Goal: Task Accomplishment & Management: Manage account settings

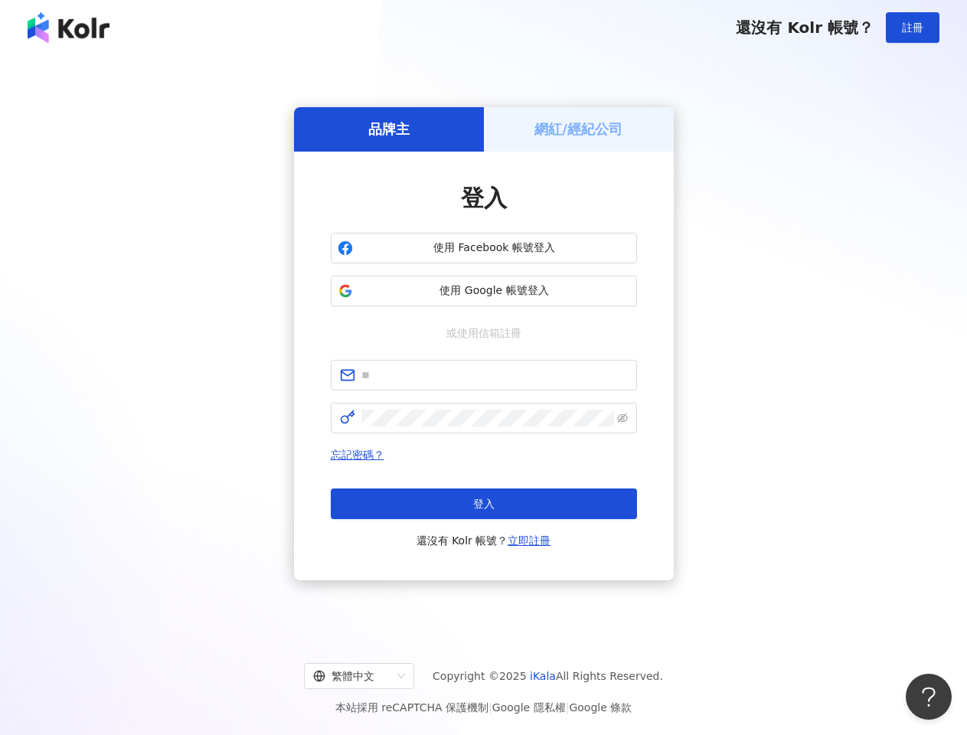
click at [913, 28] on span "註冊" at bounding box center [912, 27] width 21 height 12
click at [389, 129] on h5 "品牌主" at bounding box center [388, 128] width 41 height 19
click at [579, 129] on h5 "網紅/經紀公司" at bounding box center [579, 128] width 88 height 19
click at [484, 248] on span "使用 Facebook 帳號登入" at bounding box center [494, 248] width 271 height 15
click at [484, 291] on span "使用 Google 帳號登入" at bounding box center [494, 290] width 271 height 15
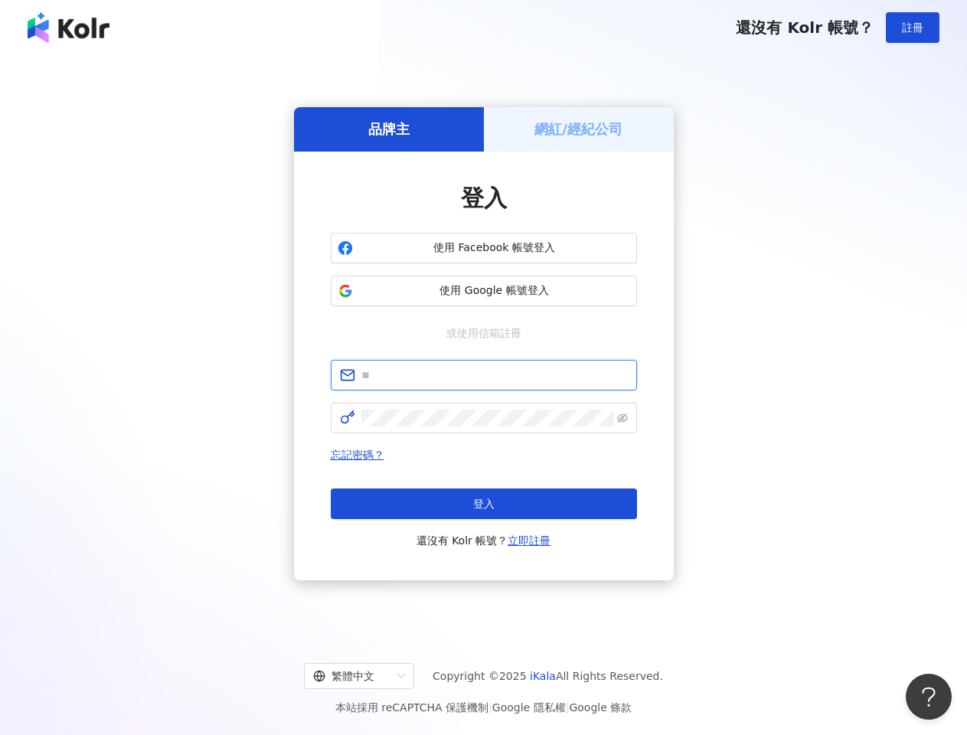
click at [484, 375] on input "text" at bounding box center [495, 375] width 267 height 17
click at [623, 418] on icon "eye-invisible" at bounding box center [622, 418] width 11 height 11
click at [484, 504] on span "登入" at bounding box center [483, 504] width 21 height 12
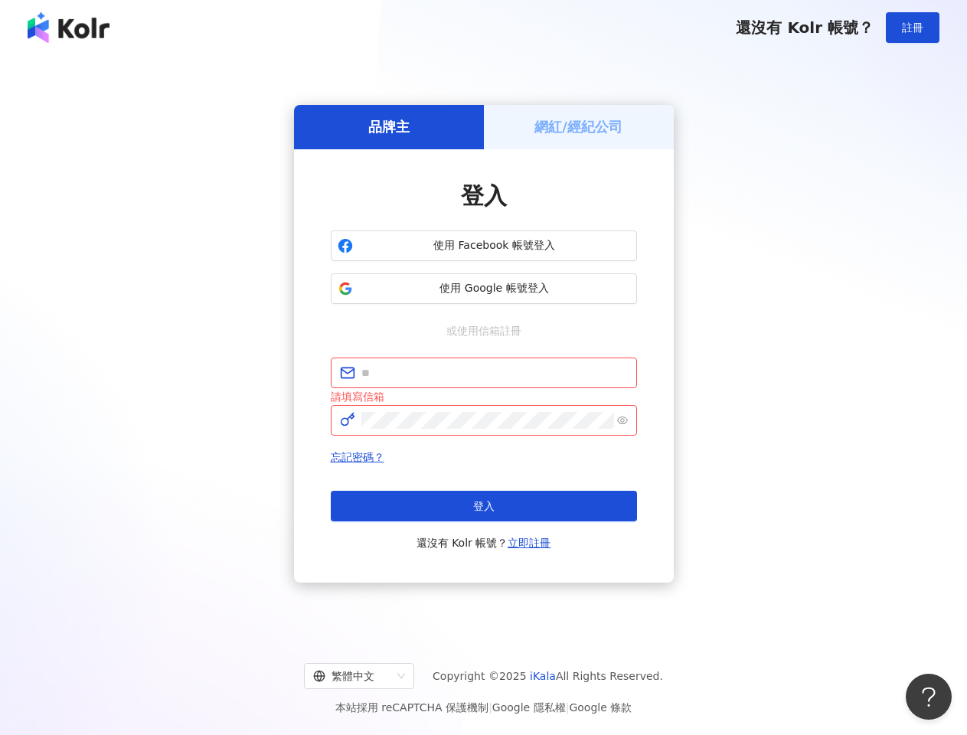
click at [371, 676] on div "繁體中文" at bounding box center [352, 676] width 78 height 25
